Goal: Task Accomplishment & Management: Manage account settings

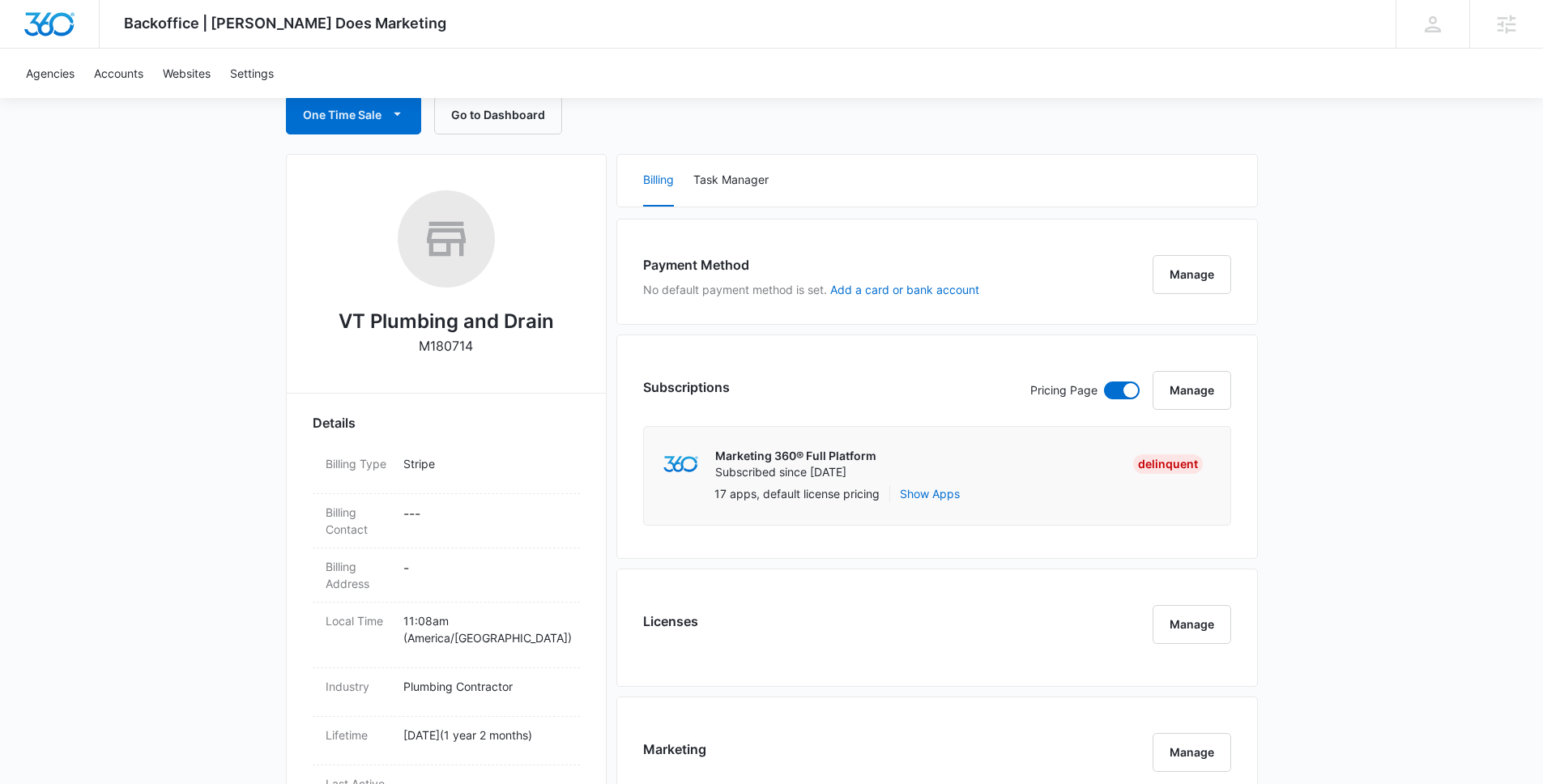
scroll to position [172, 0]
click at [1192, 283] on button "Manage" at bounding box center [1191, 273] width 79 height 39
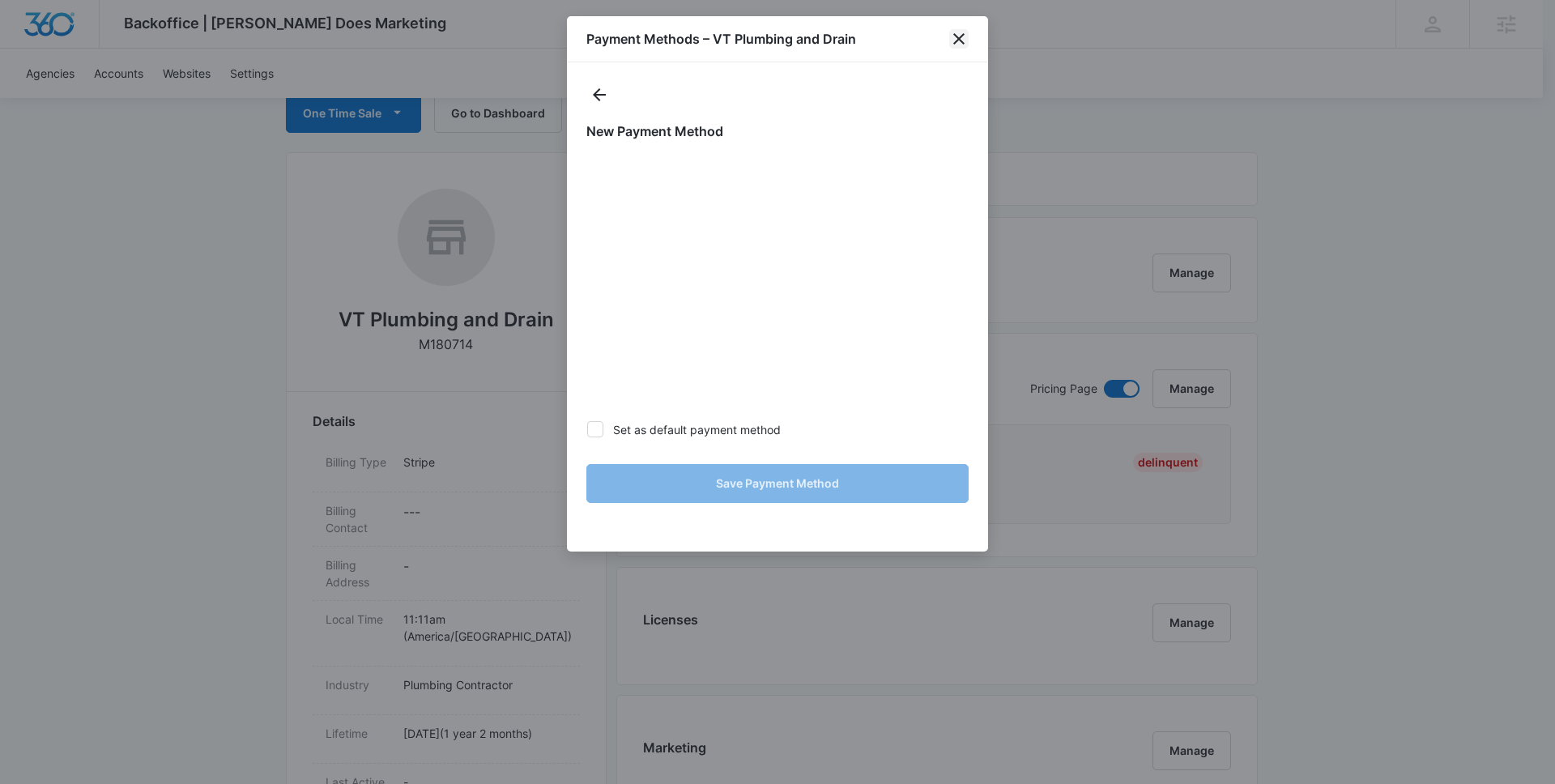
click at [963, 38] on icon "close" at bounding box center [958, 39] width 19 height 19
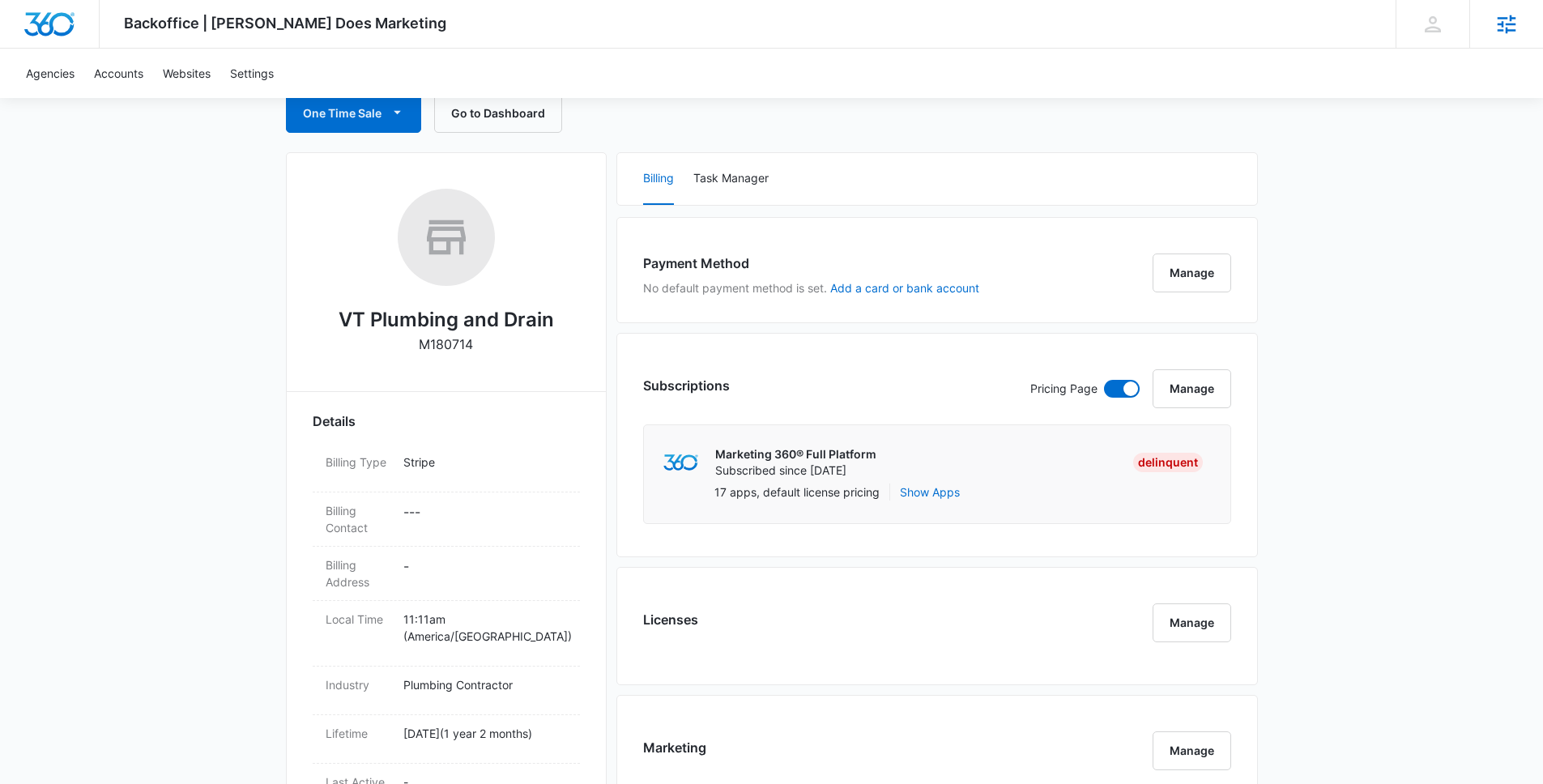
click at [1496, 25] on icon at bounding box center [1507, 24] width 24 height 24
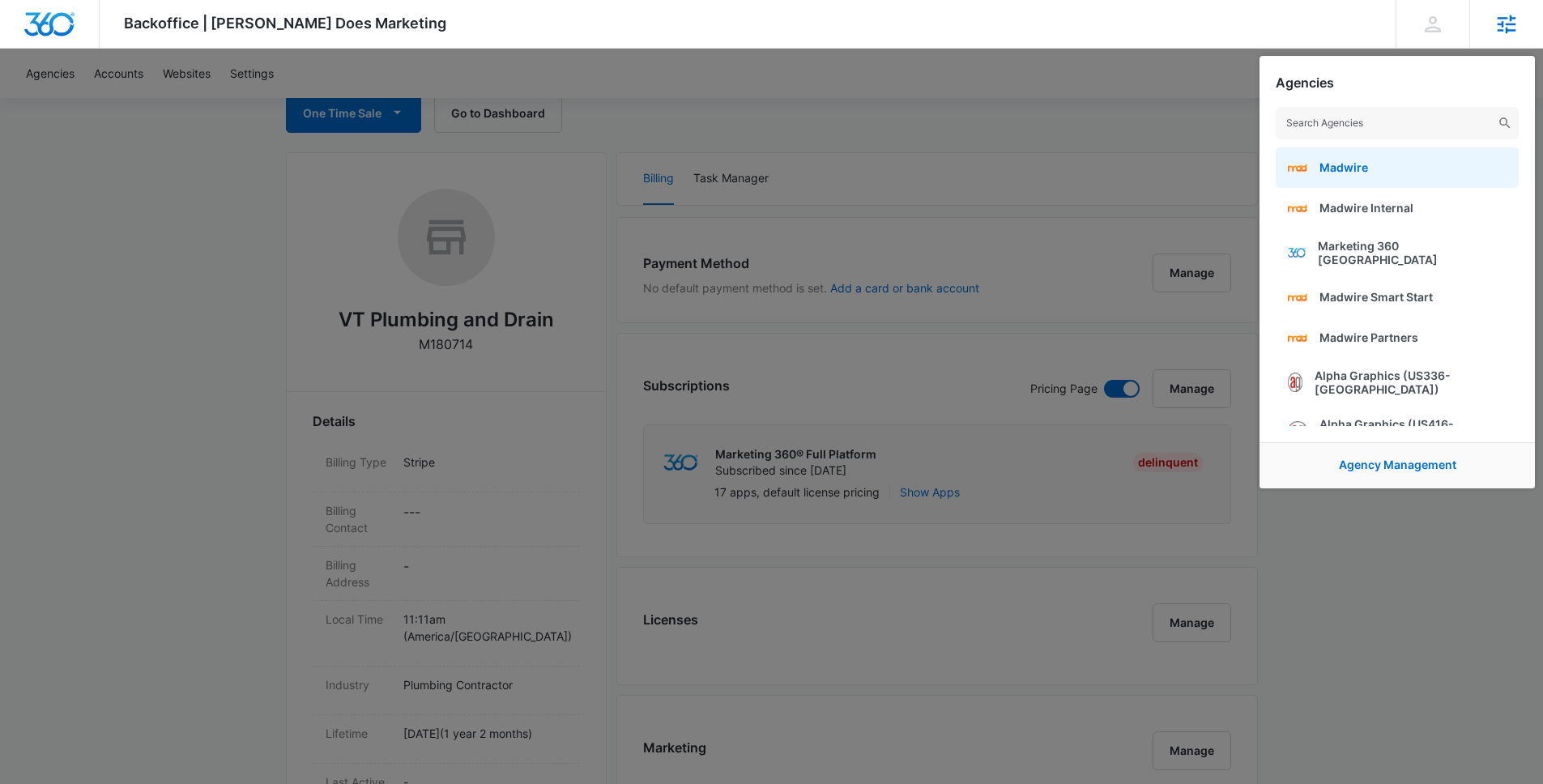
click at [1376, 161] on link "Madwire" at bounding box center [1397, 167] width 243 height 41
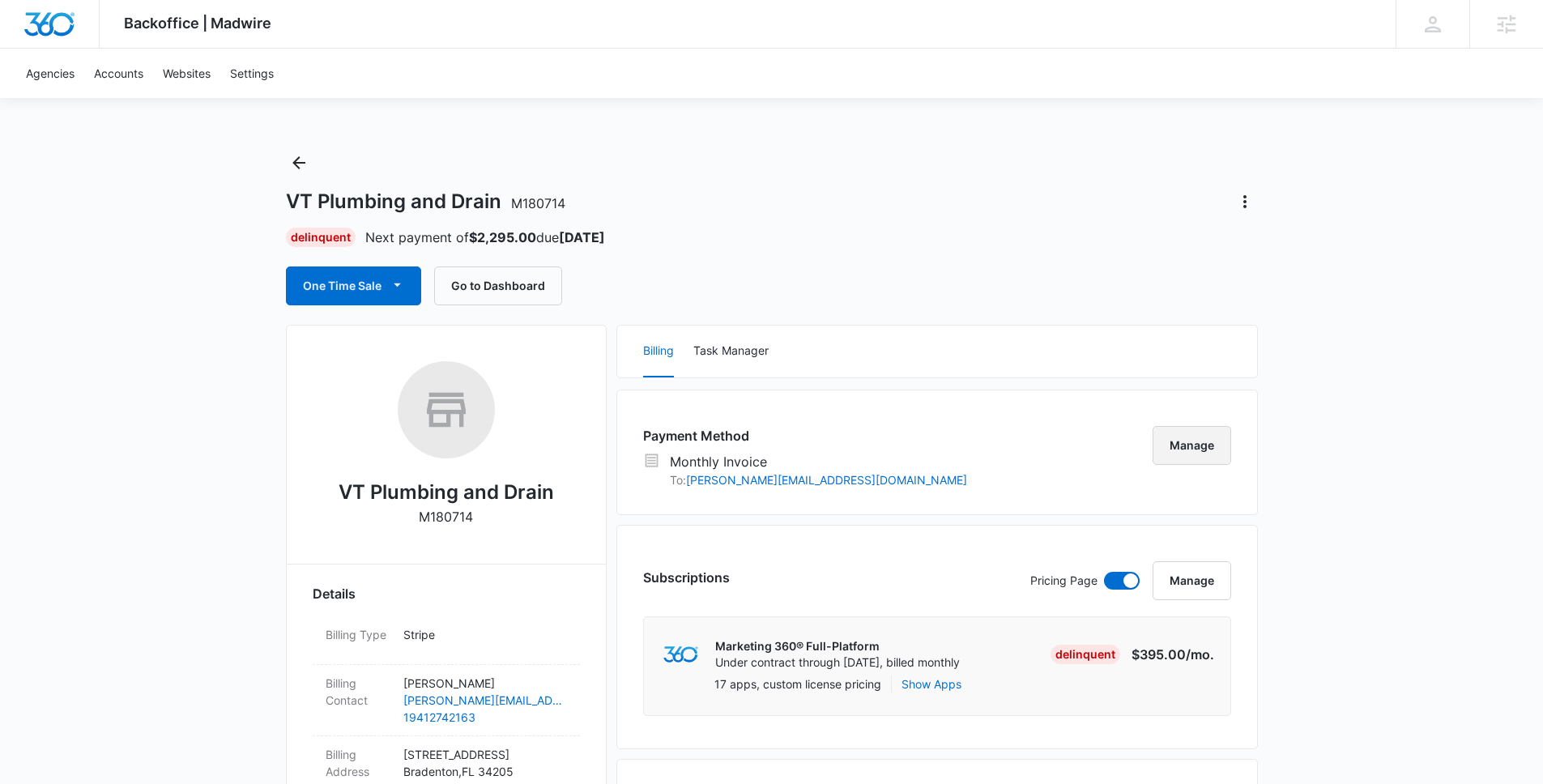
click at [1221, 453] on button "Manage" at bounding box center [1191, 445] width 79 height 39
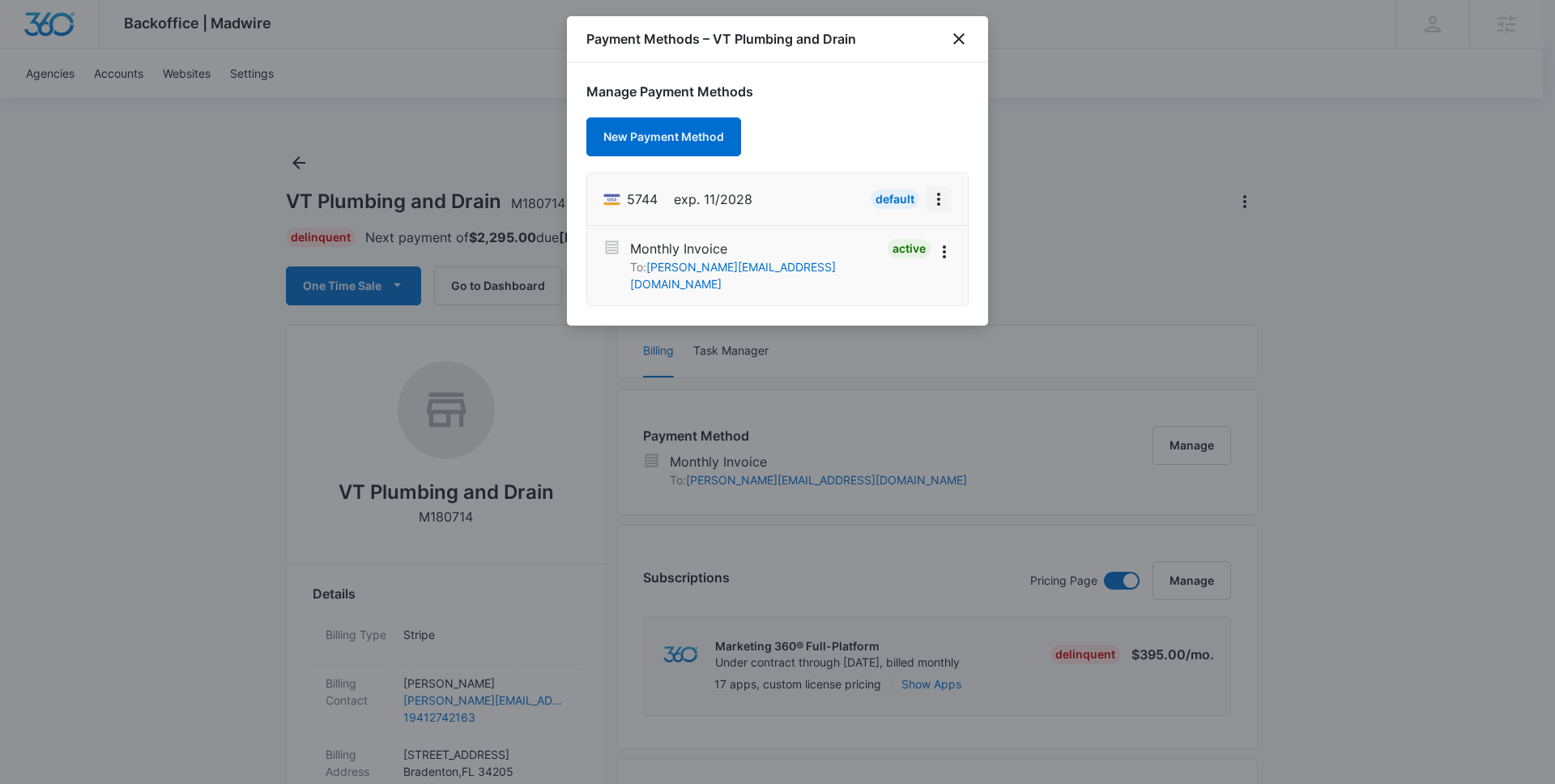
click at [933, 198] on icon "View More" at bounding box center [939, 199] width 19 height 19
click at [868, 267] on div "Retry Charge" at bounding box center [876, 268] width 70 height 11
click at [958, 35] on icon "close" at bounding box center [958, 39] width 19 height 19
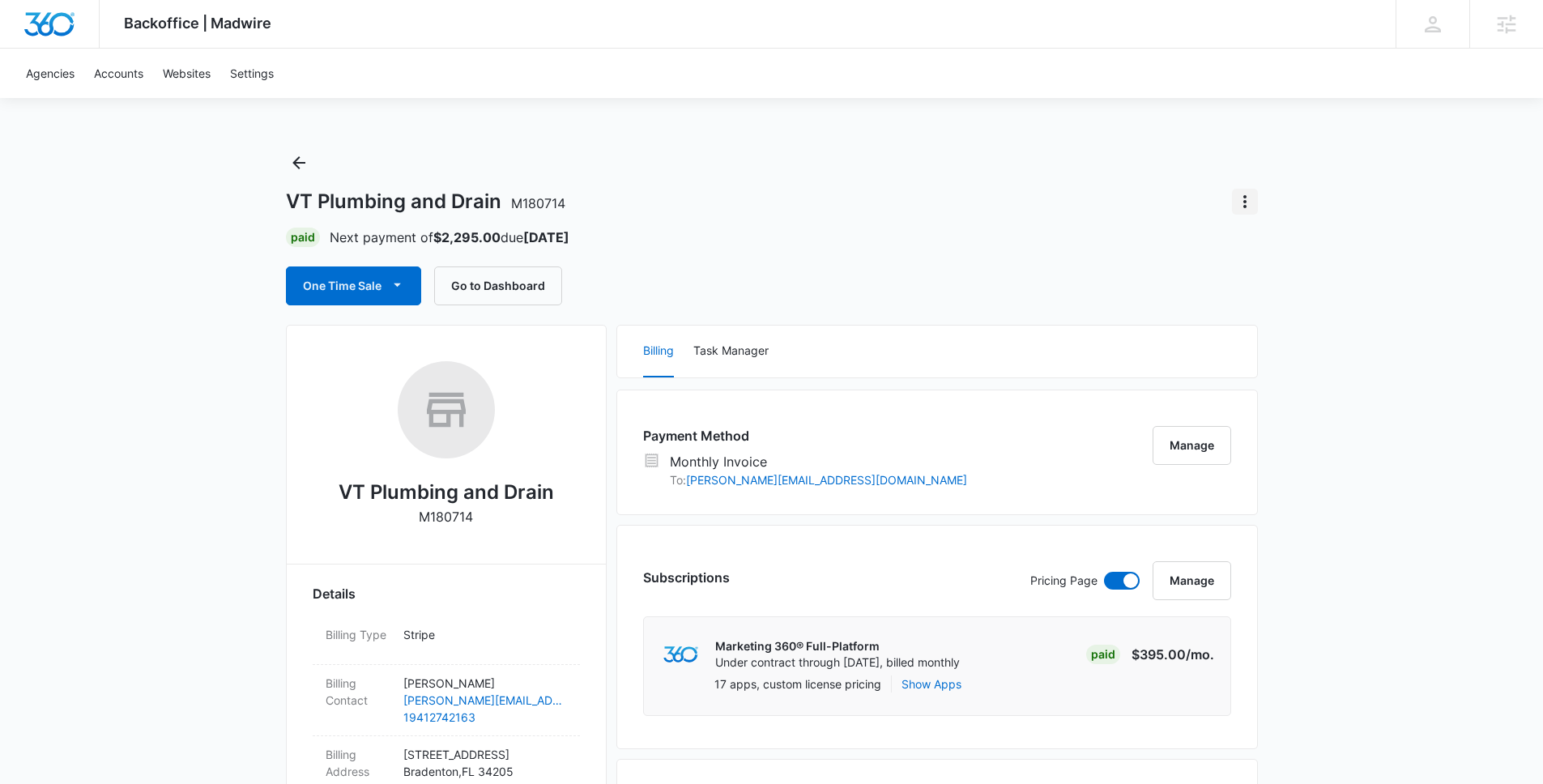
click at [1241, 199] on icon "Actions" at bounding box center [1245, 202] width 19 height 19
click at [1274, 292] on div "Close Account" at bounding box center [1292, 295] width 80 height 11
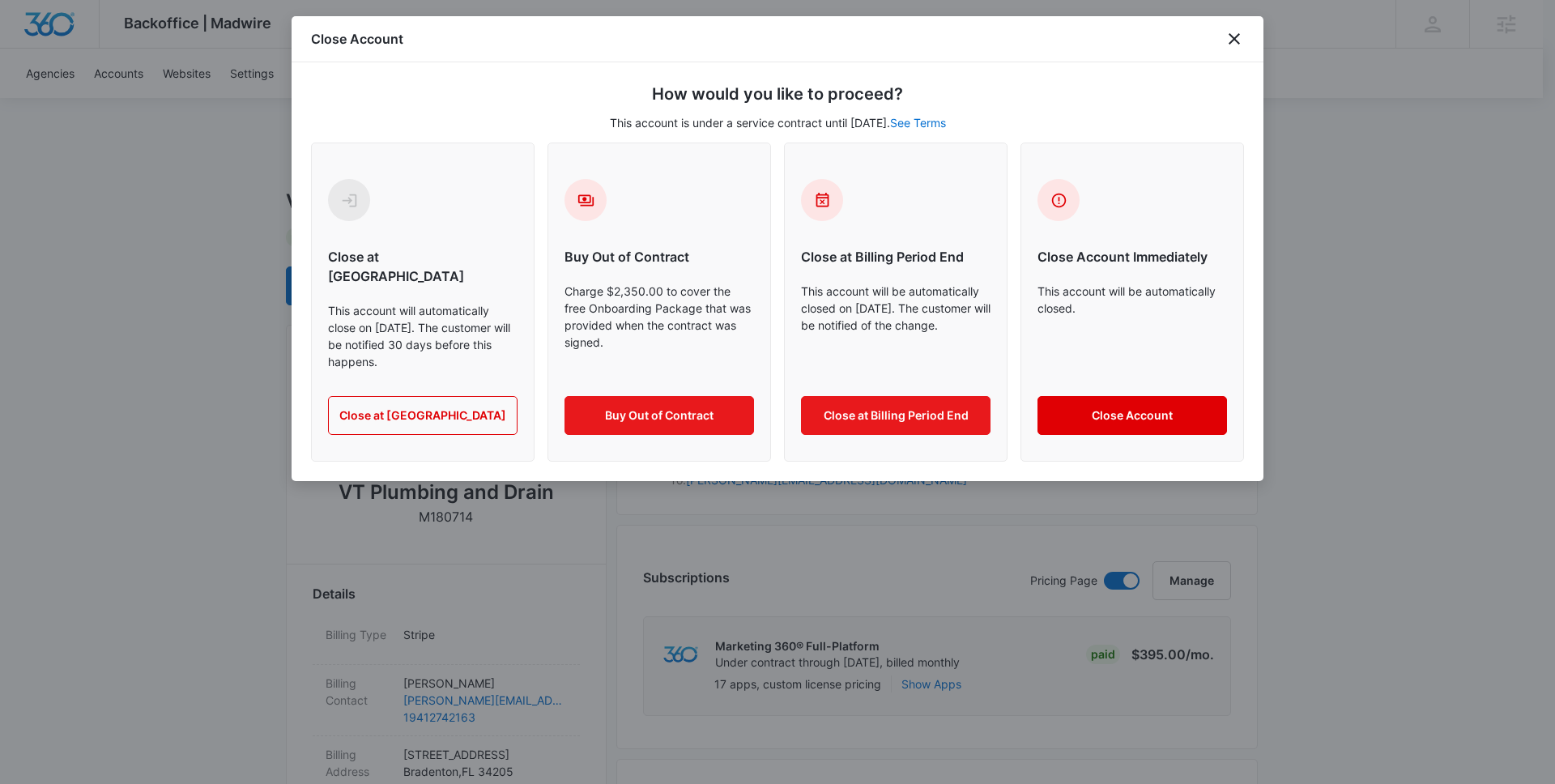
click at [1167, 395] on button "Close Account" at bounding box center [1132, 414] width 190 height 39
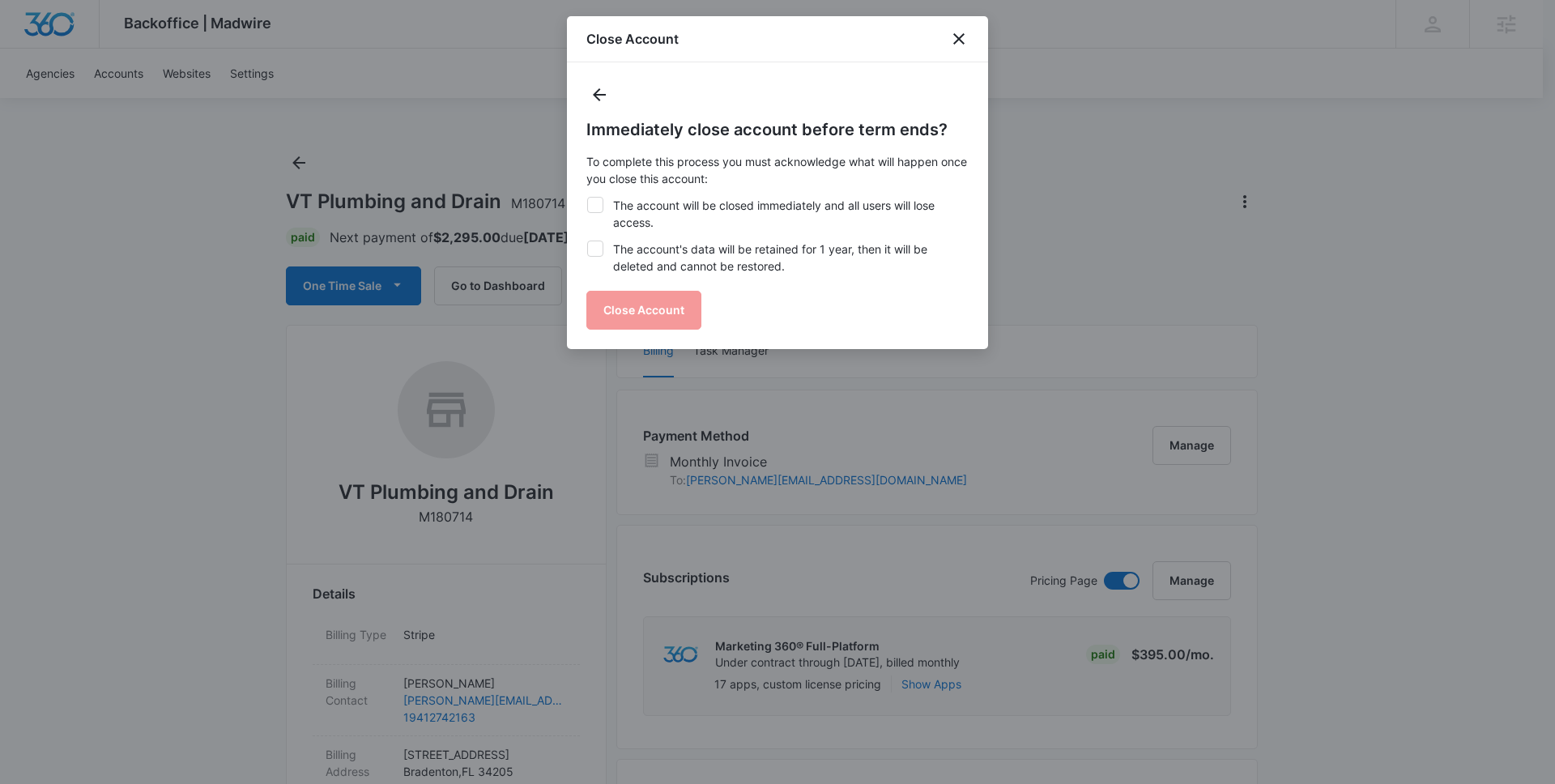
click at [616, 220] on label "The account will be closed immediately and all users will lose access." at bounding box center [778, 213] width 383 height 34
click at [587, 197] on input "The account will be closed immediately and all users will lose access." at bounding box center [586, 196] width 1 height 1
checkbox input "true"
click at [622, 247] on label "The account's data will be retained for 1 year, then it will be deleted and can…" at bounding box center [778, 257] width 383 height 34
click at [587, 241] on input "The account's data will be retained for 1 year, then it will be deleted and can…" at bounding box center [586, 241] width 1 height 1
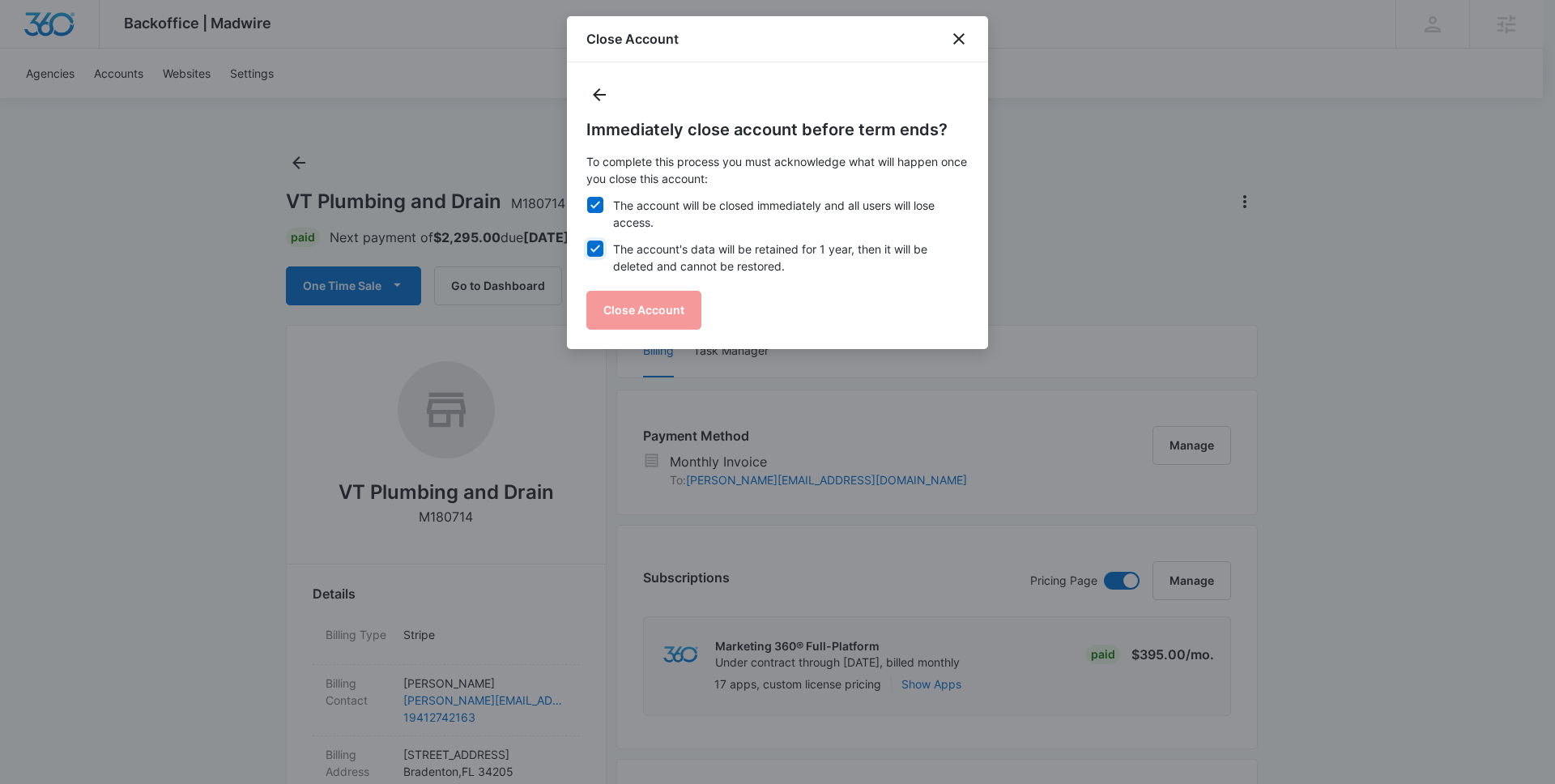
checkbox input "true"
click at [633, 305] on button "Close Account" at bounding box center [643, 310] width 115 height 39
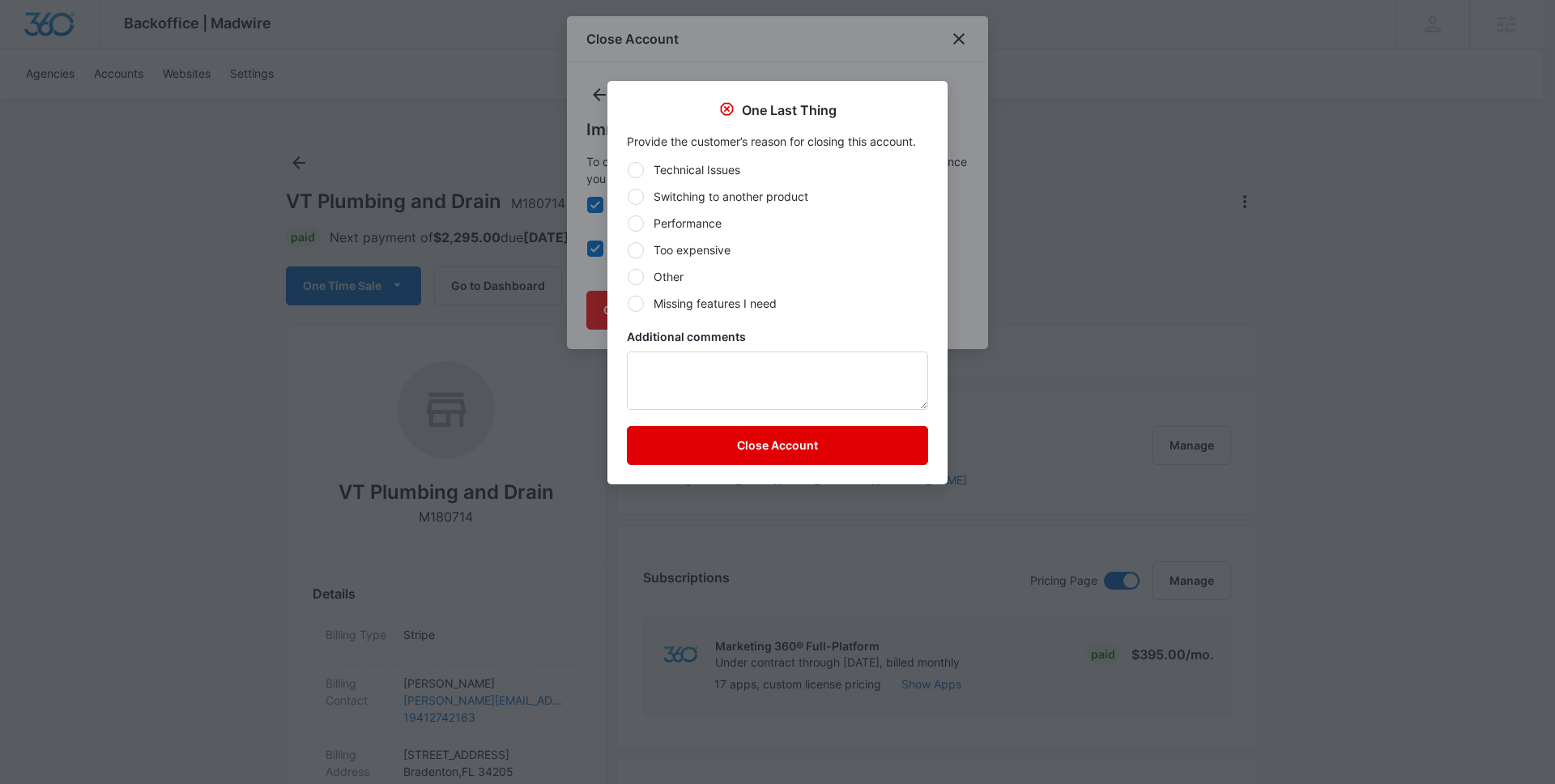
click at [723, 300] on label "Missing features I need" at bounding box center [778, 304] width 301 height 17
click at [628, 303] on input "Missing features I need" at bounding box center [627, 303] width 1 height 1
radio input "true"
click at [693, 222] on label "Performance" at bounding box center [778, 223] width 301 height 17
click at [628, 222] on input "Performance" at bounding box center [627, 222] width 1 height 1
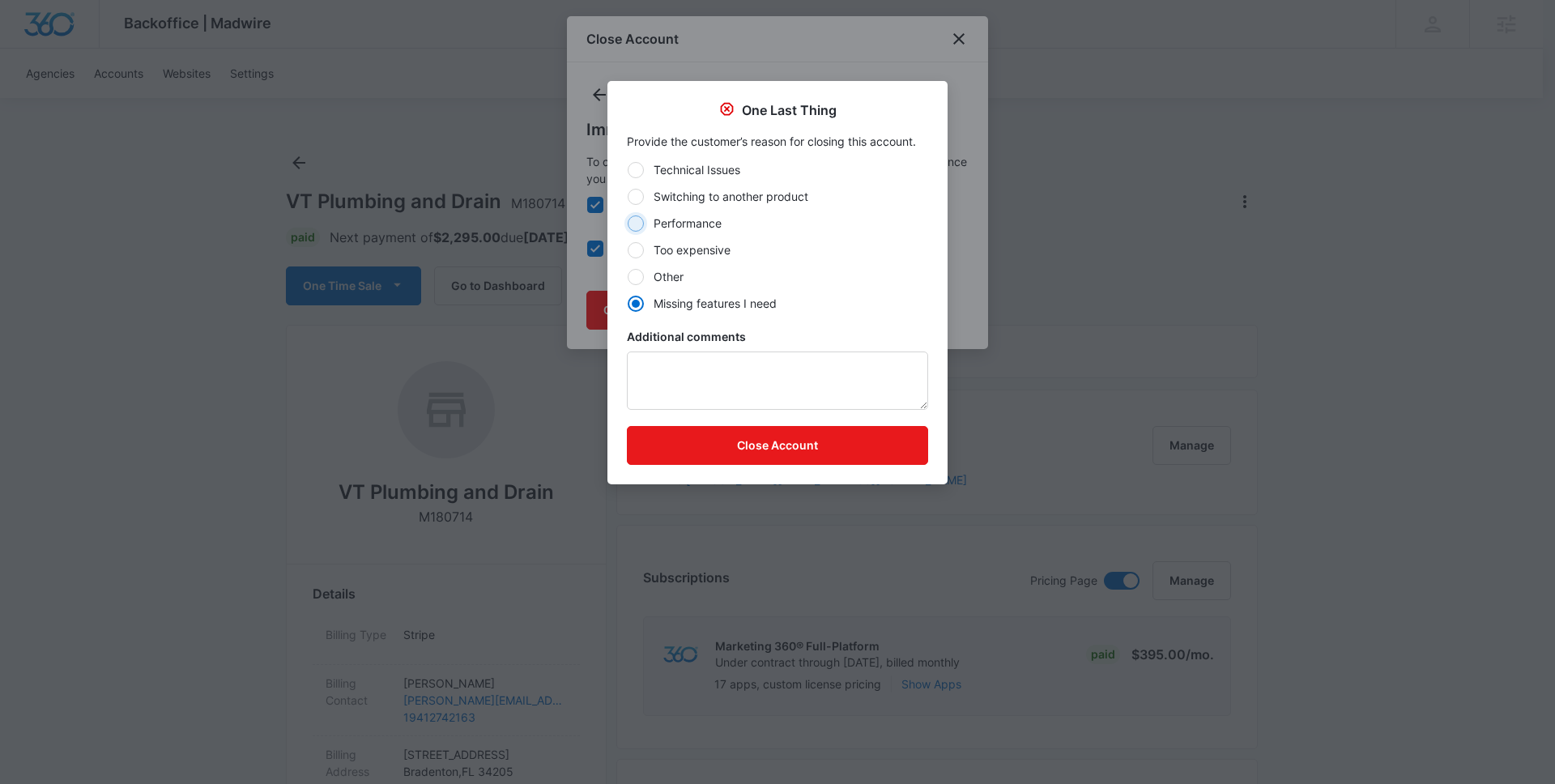
radio input "true"
click at [803, 449] on button "Close Account" at bounding box center [778, 445] width 301 height 39
